Goal: Task Accomplishment & Management: Manage account settings

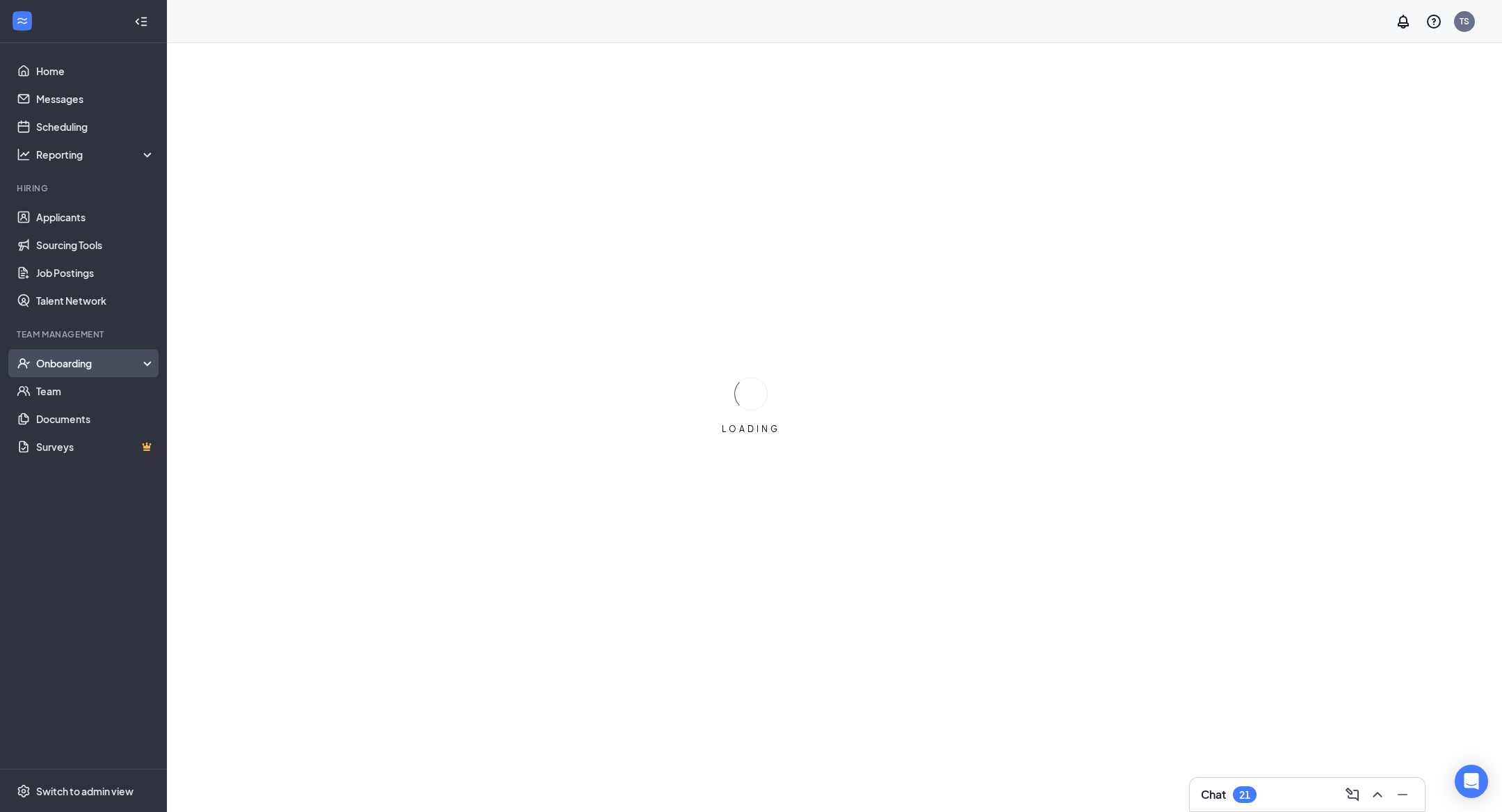
click at [134, 372] on div "Onboarding" at bounding box center [83, 362] width 166 height 28
click at [124, 401] on link "Overview" at bounding box center [96, 390] width 119 height 28
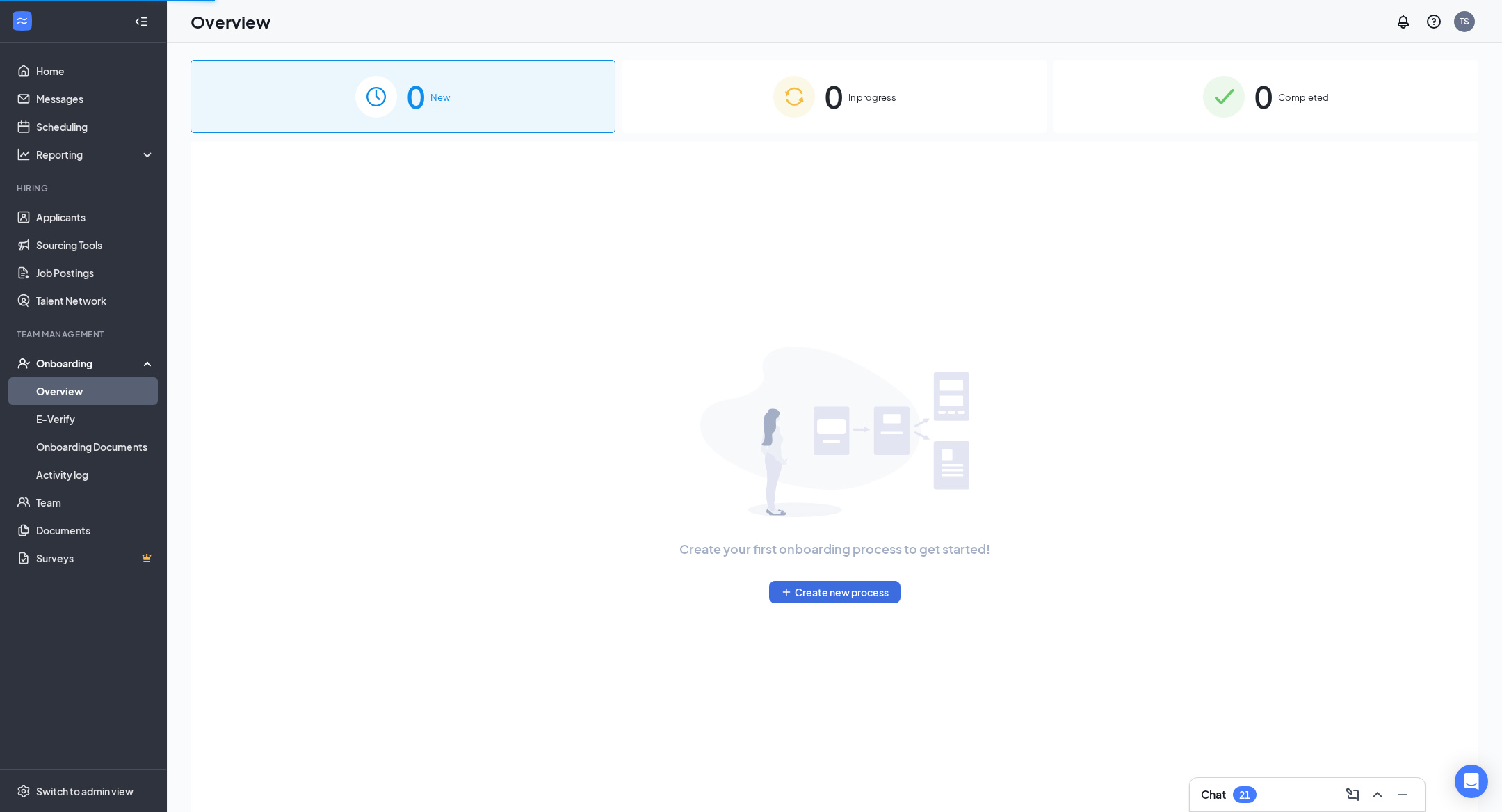
click at [840, 112] on span "0" at bounding box center [834, 96] width 18 height 48
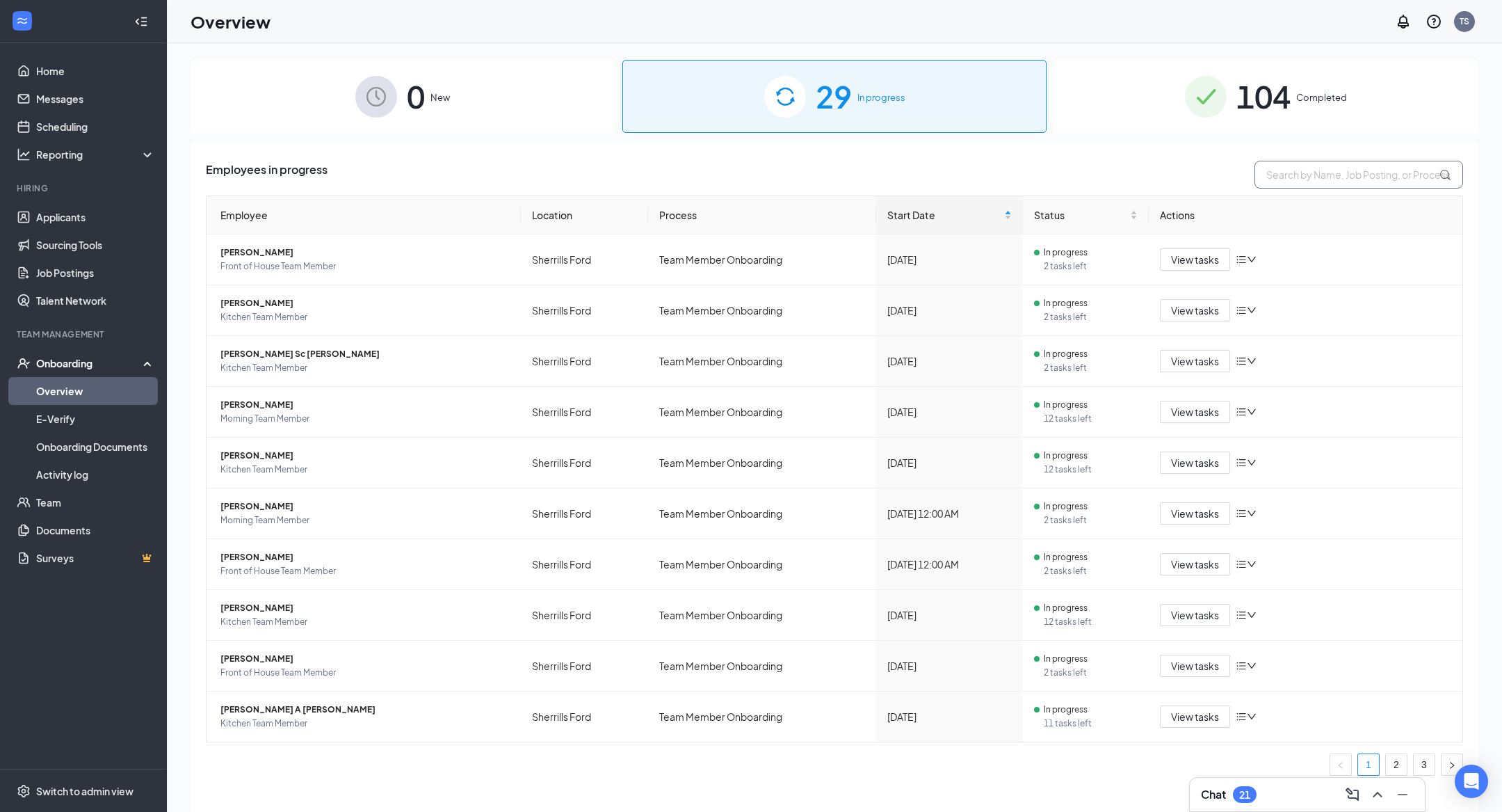
click at [1309, 176] on input "text" at bounding box center [1359, 174] width 208 height 28
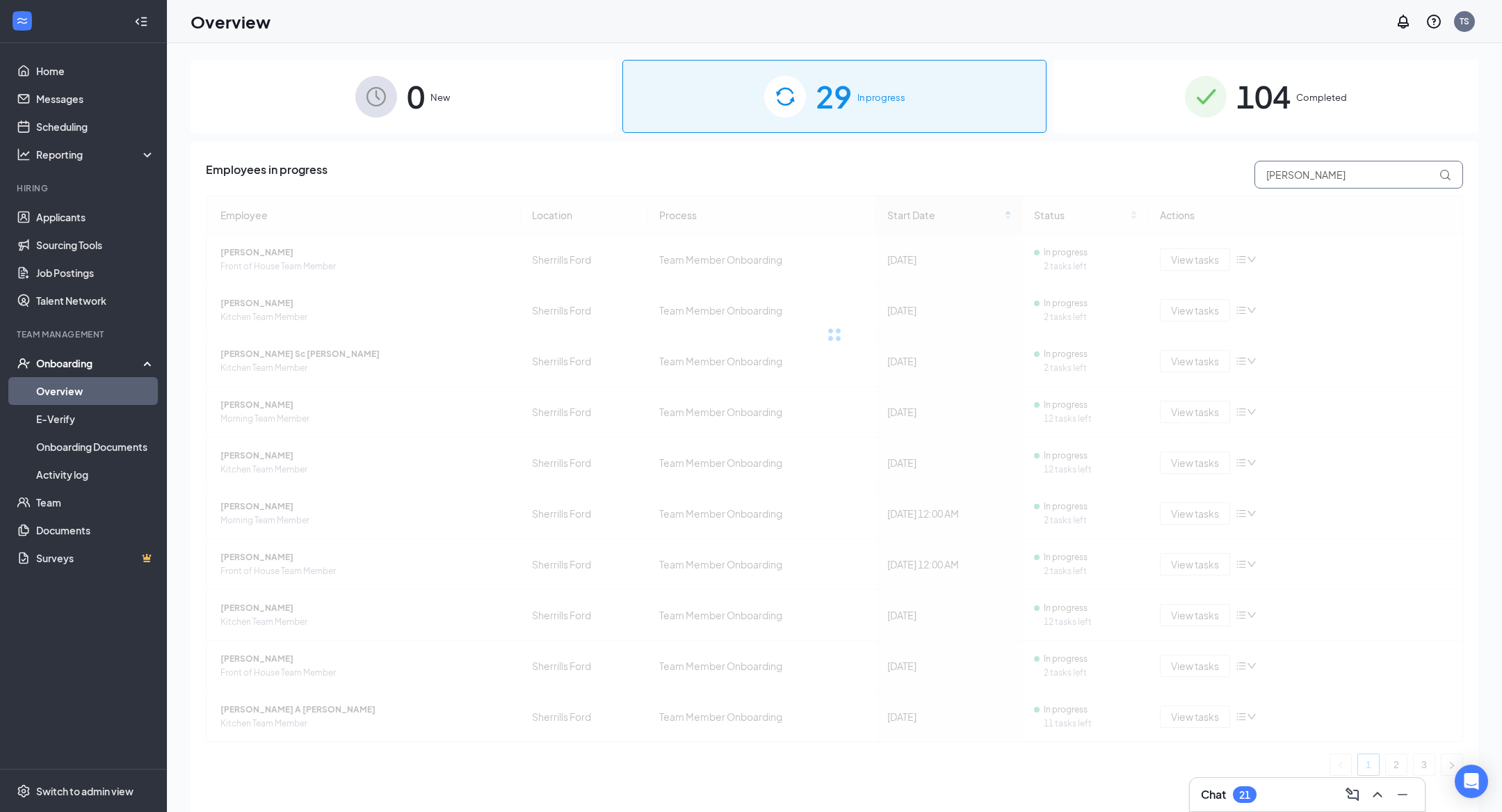
type input "[PERSON_NAME]"
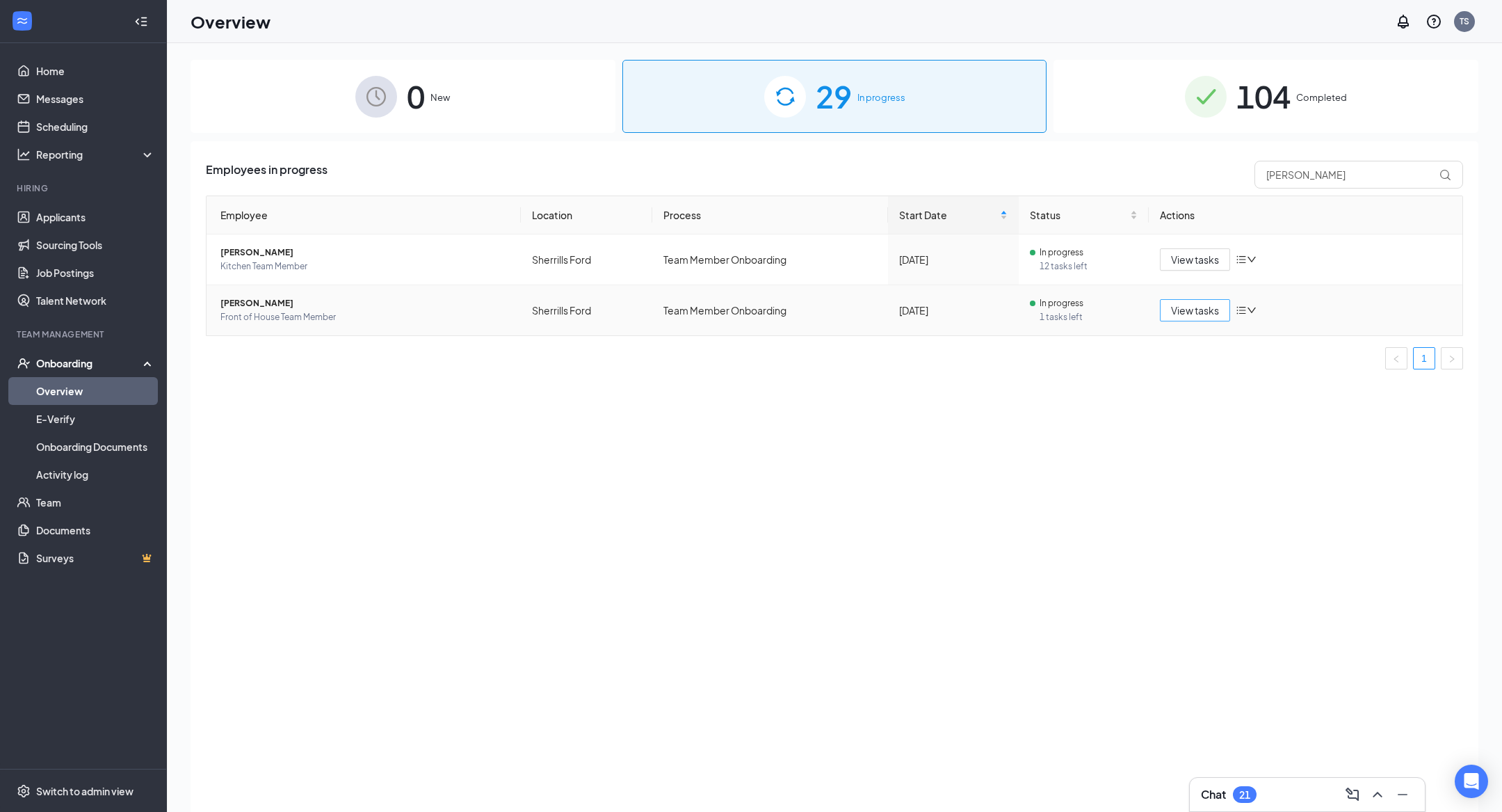
click at [1193, 316] on span "View tasks" at bounding box center [1196, 310] width 48 height 15
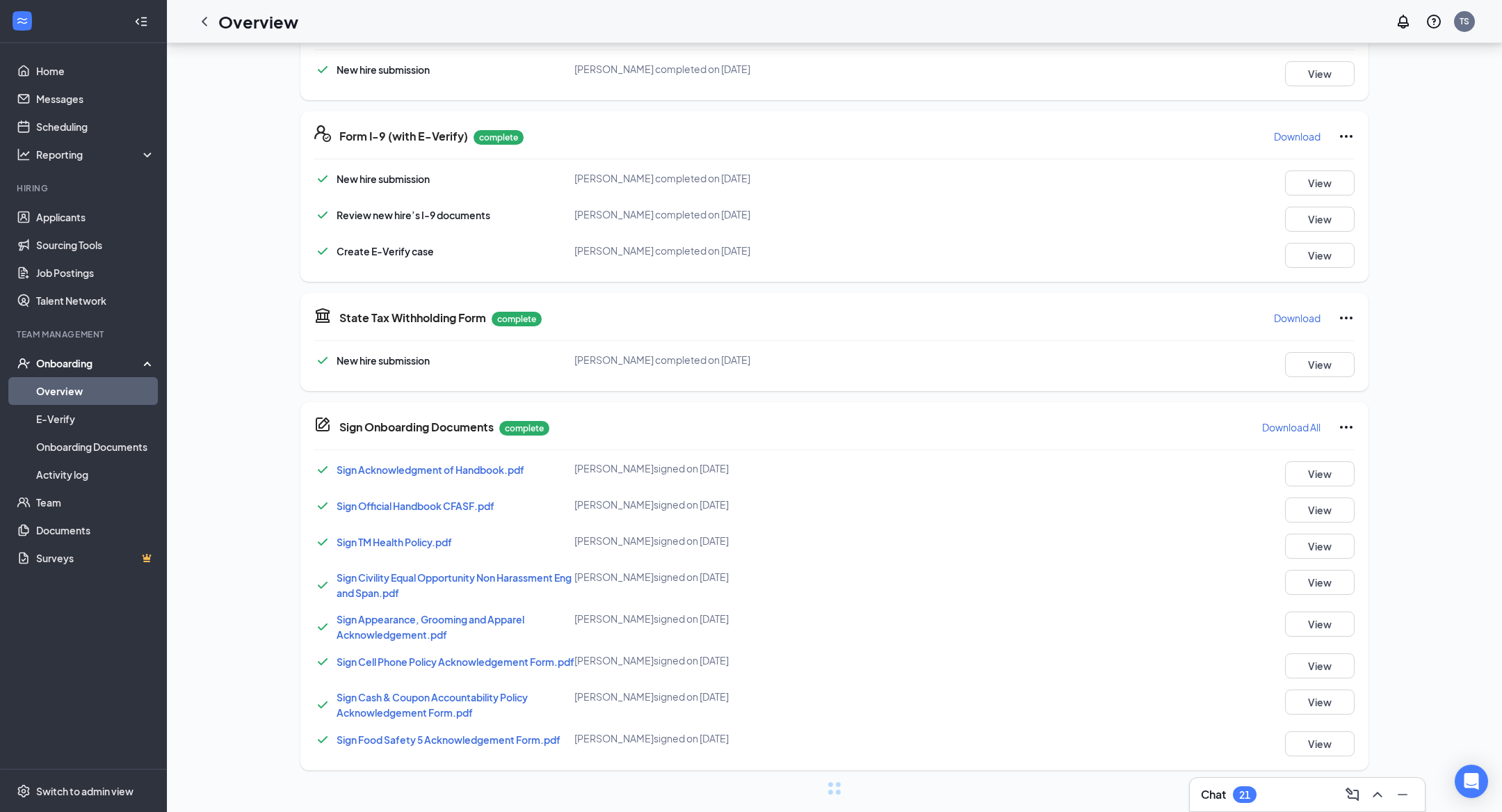
scroll to position [634, 0]
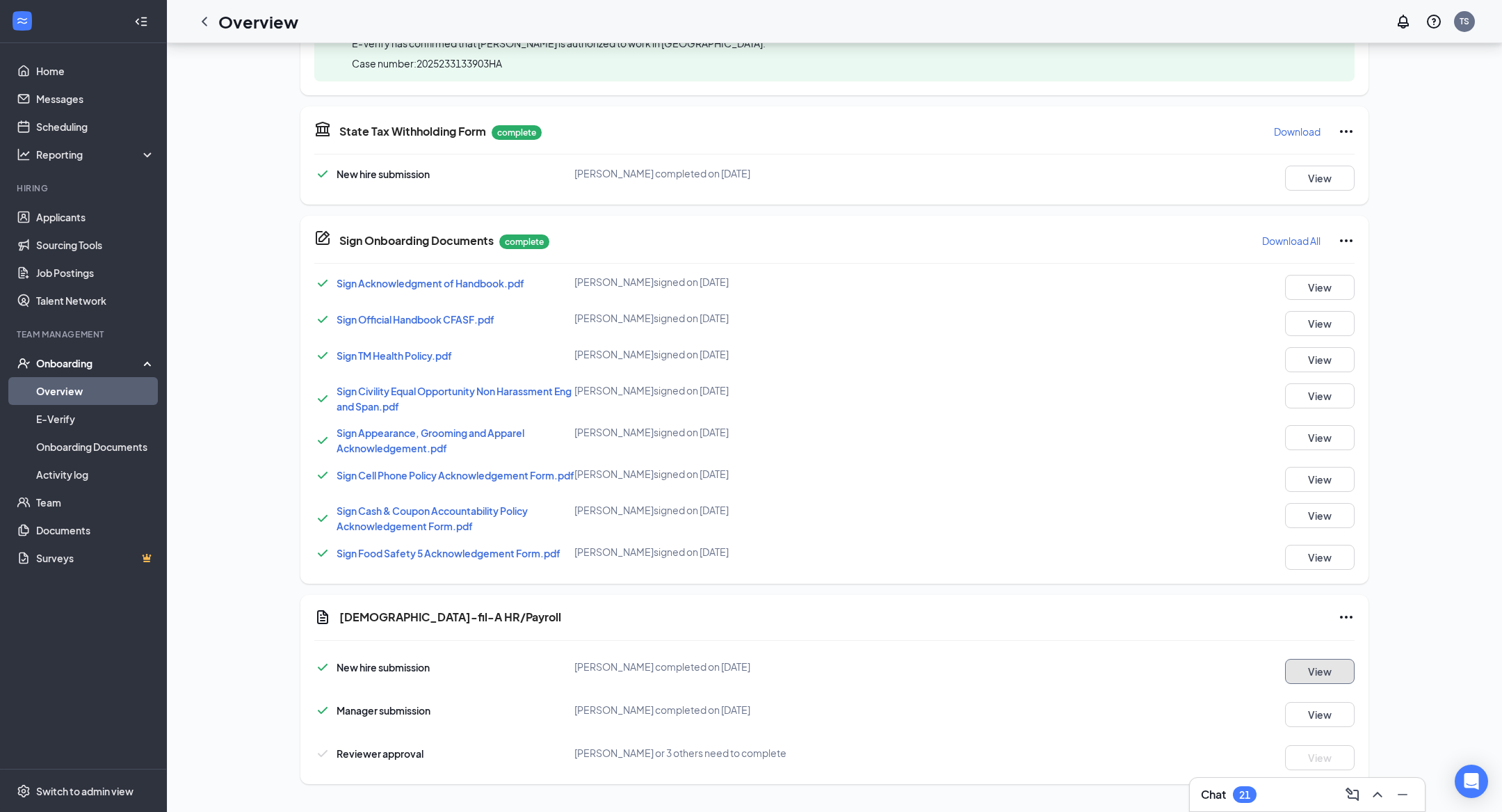
click at [1315, 678] on button "View" at bounding box center [1320, 671] width 69 height 25
